Goal: Information Seeking & Learning: Learn about a topic

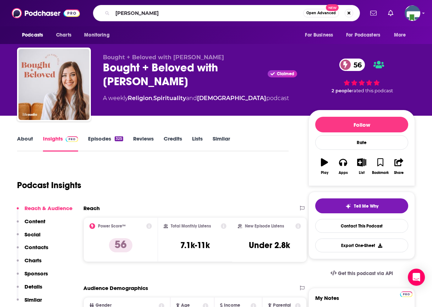
type input "[PERSON_NAME]"
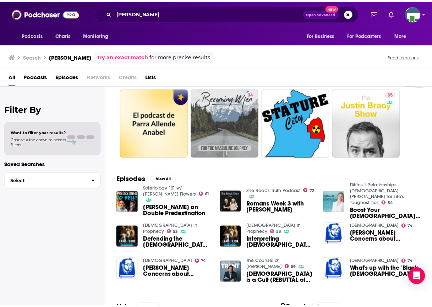
scroll to position [35, 0]
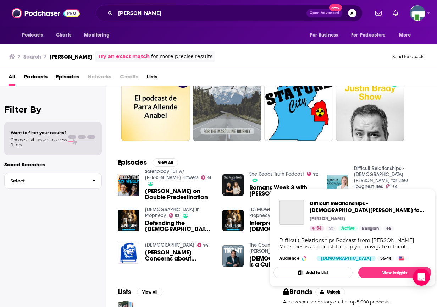
click at [369, 173] on link "Difficult Relationships - [DEMOGRAPHIC_DATA][PERSON_NAME] for Life's Toughest T…" at bounding box center [381, 177] width 55 height 24
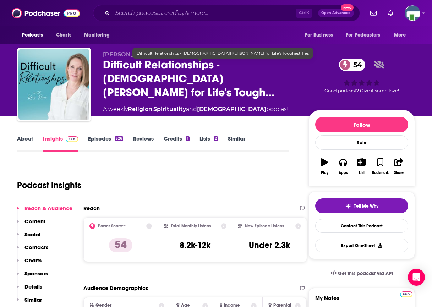
click at [208, 72] on span "Difficult Relationships - [DEMOGRAPHIC_DATA][PERSON_NAME] for Life's Tough…" at bounding box center [200, 78] width 194 height 41
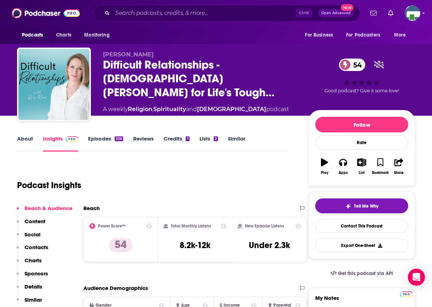
click at [212, 184] on div "Podcast Insights" at bounding box center [150, 181] width 266 height 36
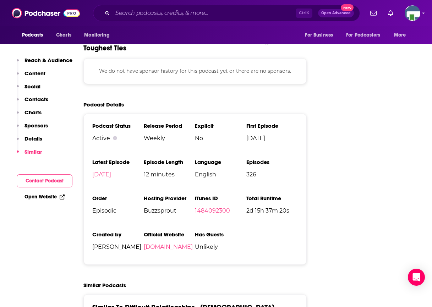
scroll to position [957, 0]
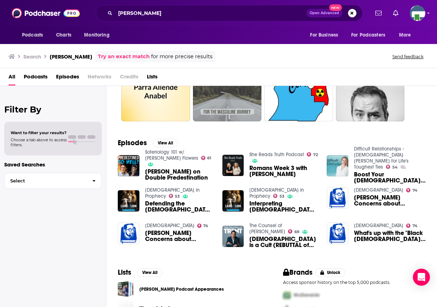
scroll to position [91, 0]
